Goal: Task Accomplishment & Management: Manage account settings

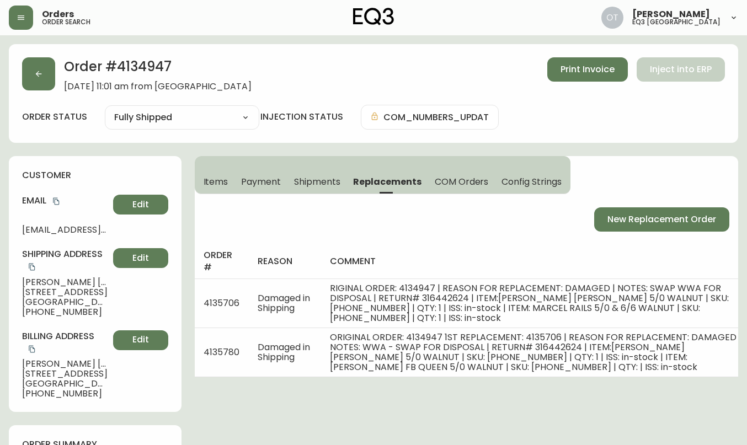
select select "FULLY_SHIPPED"
click at [50, 71] on button "button" at bounding box center [38, 73] width 33 height 33
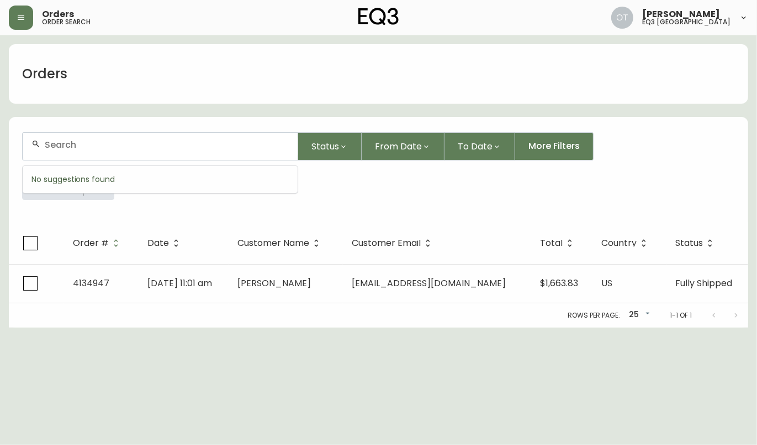
click at [62, 145] on input "text" at bounding box center [167, 145] width 244 height 10
type input "4135440"
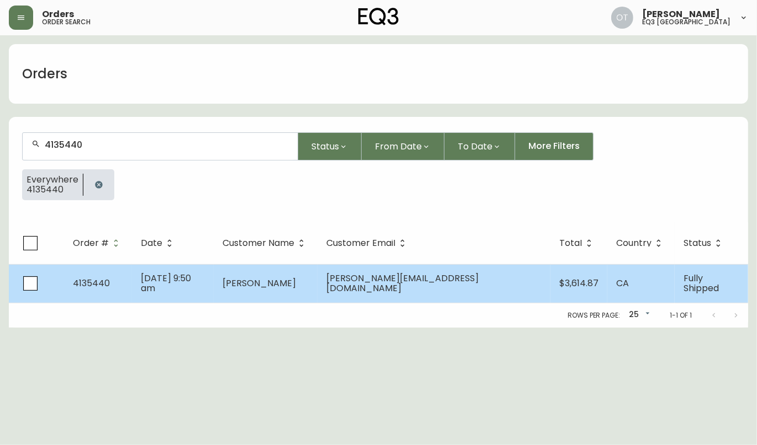
click at [89, 280] on span "4135440" at bounding box center [91, 283] width 37 height 13
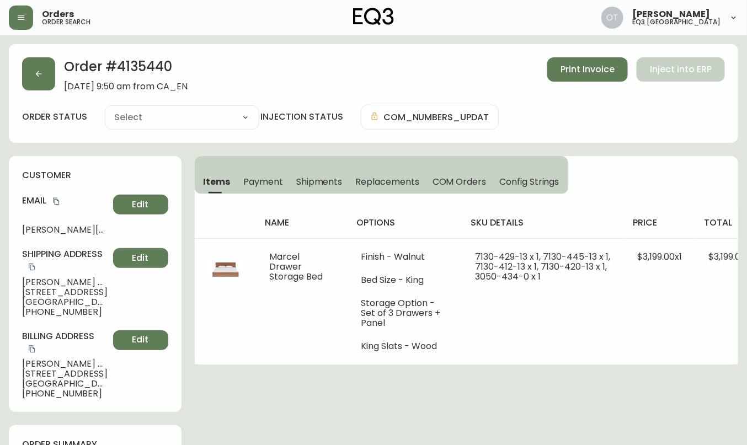
type input "Fully Shipped"
select select "FULLY_SHIPPED"
click at [40, 83] on button "button" at bounding box center [38, 73] width 33 height 33
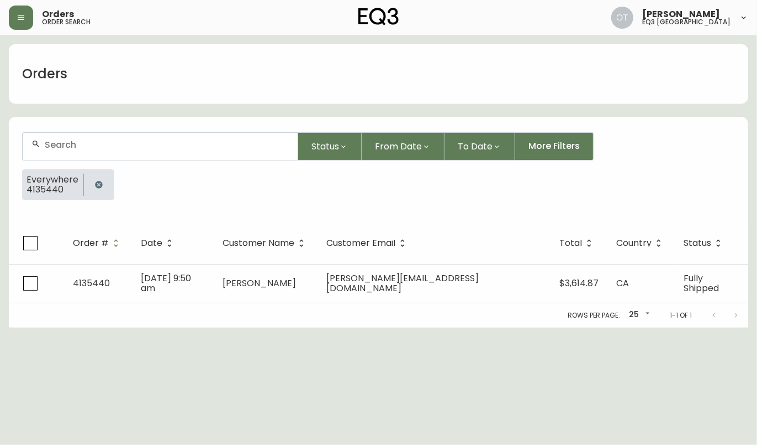
click at [52, 151] on div at bounding box center [160, 146] width 275 height 27
paste input "[PERSON_NAME][EMAIL_ADDRESS][DOMAIN_NAME]"
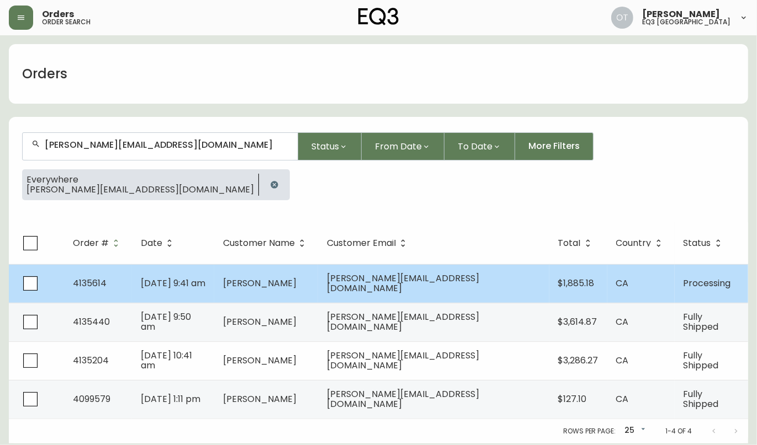
type input "[PERSON_NAME][EMAIL_ADDRESS][DOMAIN_NAME]"
drag, startPoint x: 65, startPoint y: 265, endPoint x: 75, endPoint y: 270, distance: 11.4
click at [75, 270] on td "4135614" at bounding box center [98, 283] width 68 height 39
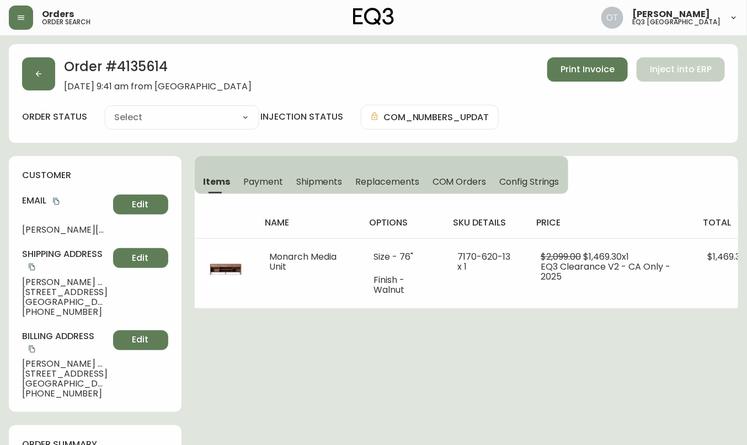
type input "Processing"
select select "PROCESSING"
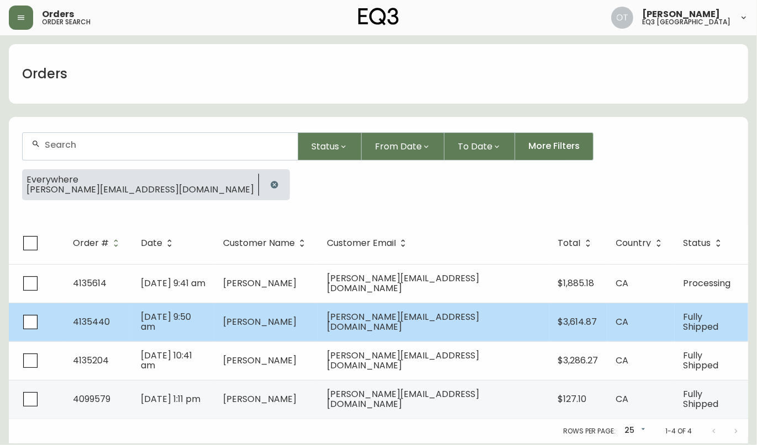
click at [318, 322] on td "[PERSON_NAME]" at bounding box center [266, 322] width 104 height 39
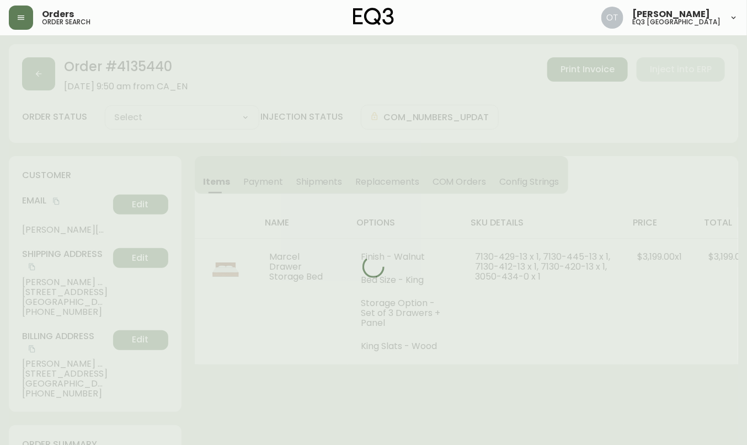
type input "Fully Shipped"
select select "FULLY_SHIPPED"
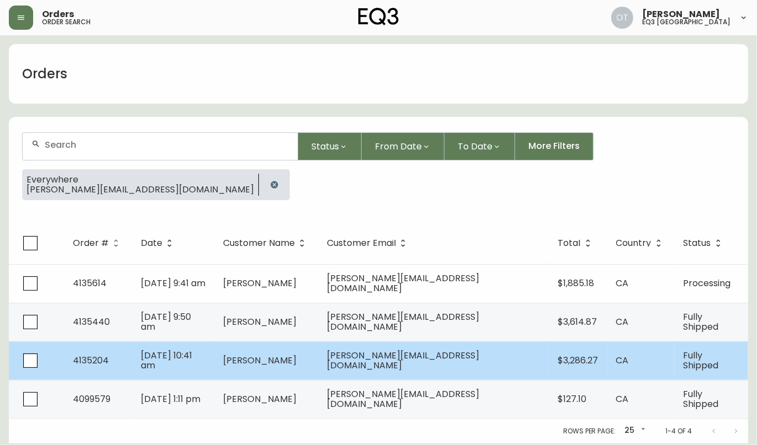
click at [318, 360] on td "[PERSON_NAME]" at bounding box center [266, 361] width 104 height 39
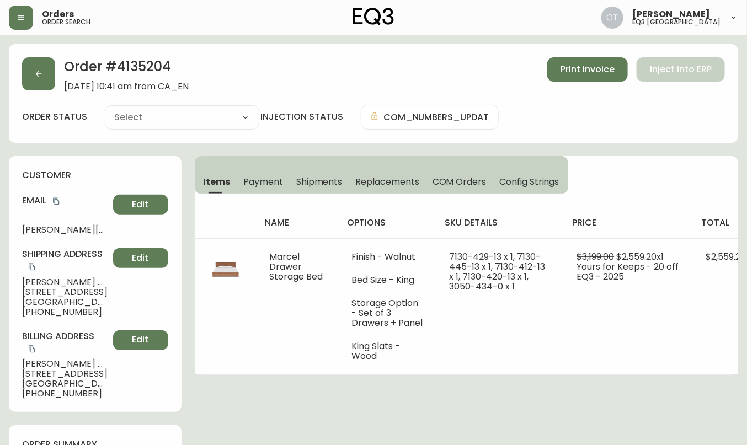
type input "Fully Shipped"
select select "FULLY_SHIPPED"
